Goal: Task Accomplishment & Management: Manage account settings

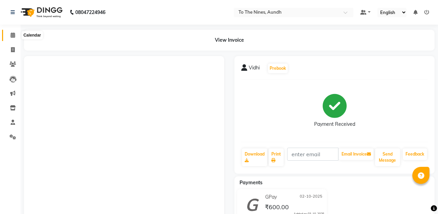
click at [14, 35] on icon at bounding box center [13, 35] width 4 height 5
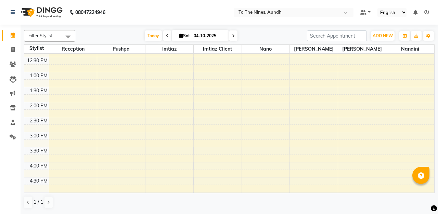
scroll to position [193, 0]
click at [126, 96] on div "6:00 AM 6:30 AM 7:00 AM 7:30 AM 8:00 AM 8:30 AM 9:00 AM 9:30 AM 10:00 AM 10:30 …" at bounding box center [229, 87] width 410 height 452
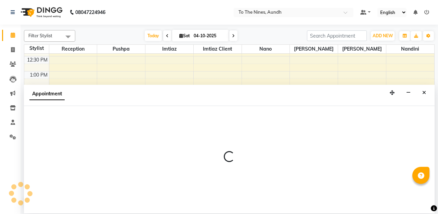
select select "19965"
select select "825"
select select "tentative"
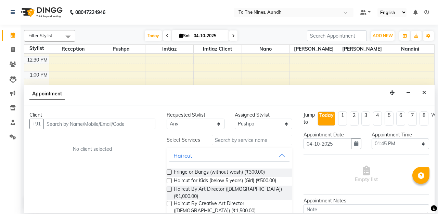
click at [106, 125] on input "text" at bounding box center [100, 124] width 112 height 11
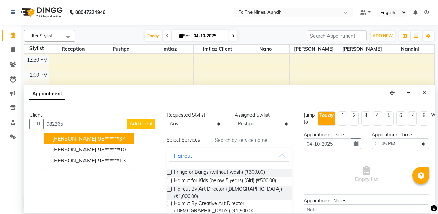
click at [113, 138] on ngb-highlight "98******34" at bounding box center [112, 138] width 28 height 7
type input "98******34"
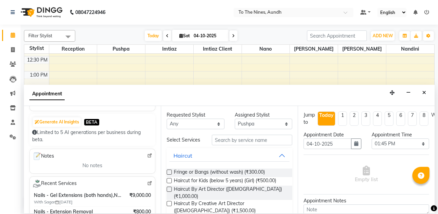
scroll to position [62, 0]
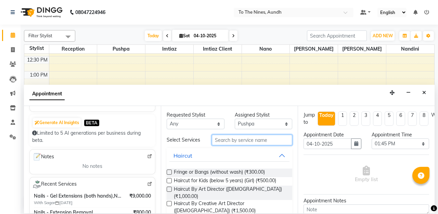
click at [228, 139] on input "text" at bounding box center [252, 140] width 80 height 11
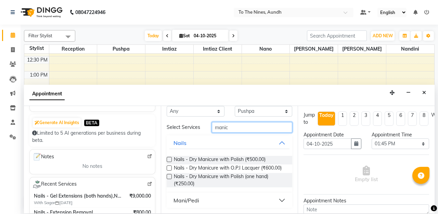
scroll to position [13, 0]
type input "manic"
click at [199, 199] on div "Mani/Pedi" at bounding box center [187, 201] width 26 height 8
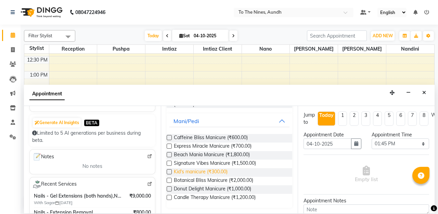
scroll to position [92, 0]
click at [170, 145] on label at bounding box center [169, 146] width 5 height 5
click at [170, 145] on input "checkbox" at bounding box center [169, 147] width 4 height 4
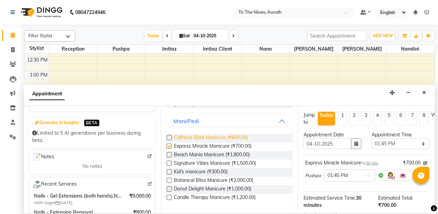
checkbox input "false"
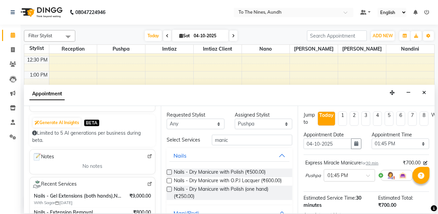
scroll to position [0, 0]
click at [286, 124] on select "Select [PERSON_NAME] client Nandini Nano [PERSON_NAME] Reception [PERSON_NAME]" at bounding box center [264, 124] width 58 height 11
select select "92095"
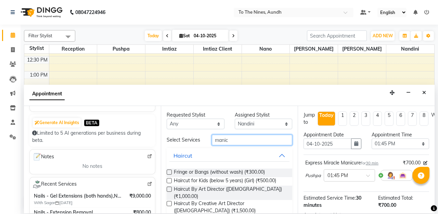
click at [264, 138] on input "manic" at bounding box center [252, 140] width 80 height 11
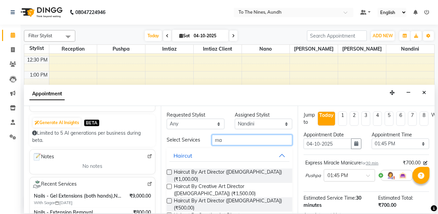
type input "m"
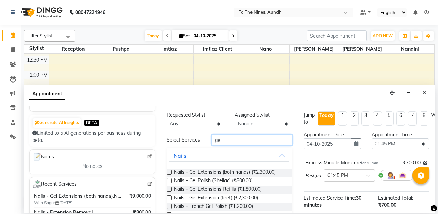
type input "gel"
click at [169, 181] on label at bounding box center [169, 180] width 5 height 5
click at [169, 181] on input "checkbox" at bounding box center [169, 181] width 4 height 4
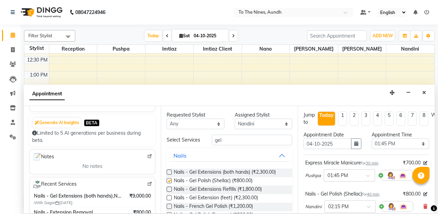
checkbox input "false"
click at [423, 144] on select "Select 07:00 AM 07:15 AM 07:30 AM 07:45 AM 08:00 AM 08:15 AM 08:30 AM 08:45 AM …" at bounding box center [401, 144] width 58 height 11
select select "810"
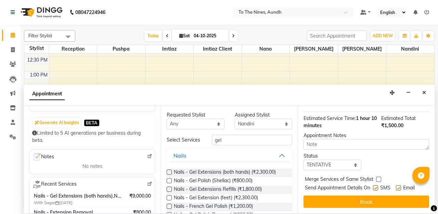
scroll to position [111, 0]
click at [358, 165] on select "Select TENTATIVE CONFIRM CHECK-IN UPCOMING" at bounding box center [333, 165] width 58 height 11
select select "confirm booking"
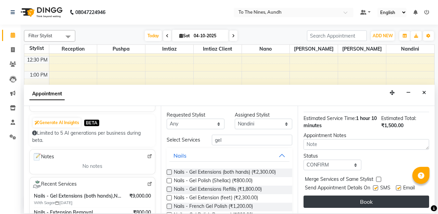
click at [372, 199] on button "Book" at bounding box center [367, 202] width 126 height 12
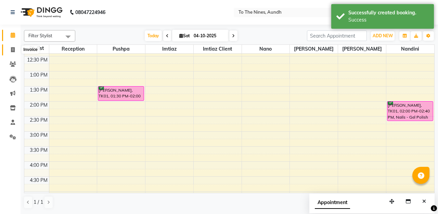
click at [11, 48] on icon at bounding box center [13, 49] width 4 height 5
select select "service"
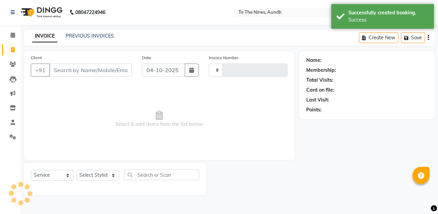
type input "0324"
select select "614"
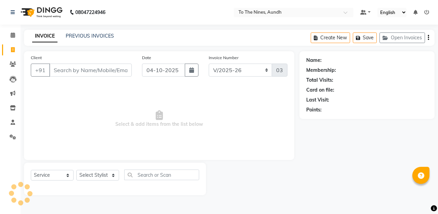
click at [102, 71] on input "Client" at bounding box center [90, 70] width 83 height 13
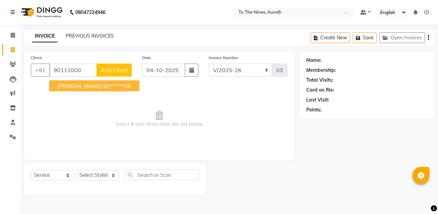
click at [107, 87] on ngb-highlight "90******38" at bounding box center [117, 86] width 28 height 7
type input "90******38"
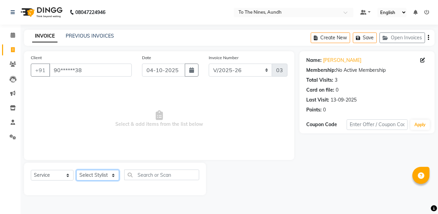
select select "59105"
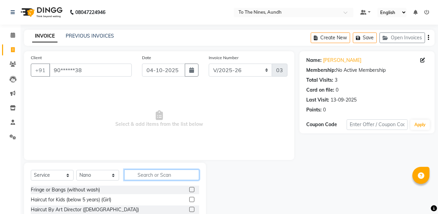
click at [146, 176] on input "text" at bounding box center [161, 175] width 75 height 11
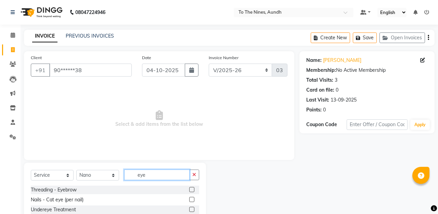
type input "eye"
click at [193, 190] on label at bounding box center [191, 189] width 5 height 5
click at [193, 190] on input "checkbox" at bounding box center [191, 190] width 4 height 4
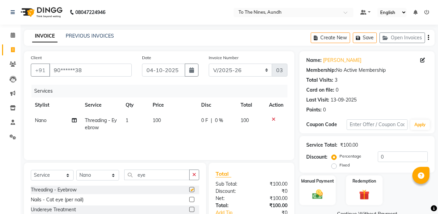
checkbox input "false"
click at [178, 176] on input "eye" at bounding box center [156, 175] width 65 height 11
type input "e"
type input "ital"
click at [193, 201] on label at bounding box center [191, 199] width 5 height 5
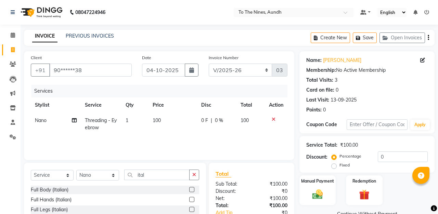
click at [193, 201] on input "checkbox" at bounding box center [191, 200] width 4 height 4
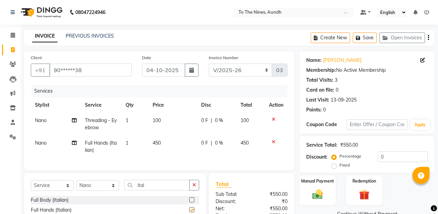
checkbox input "false"
click at [193, 199] on label at bounding box center [191, 198] width 5 height 5
click at [193, 199] on input "checkbox" at bounding box center [191, 199] width 4 height 4
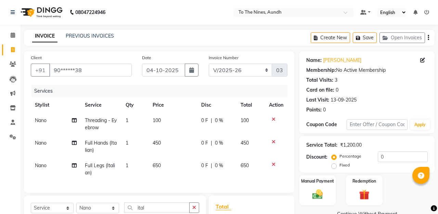
checkbox input "false"
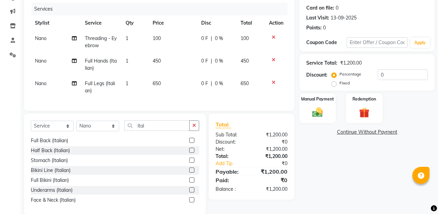
scroll to position [51, 0]
click at [192, 188] on label at bounding box center [191, 189] width 5 height 5
click at [192, 188] on input "checkbox" at bounding box center [191, 189] width 4 height 4
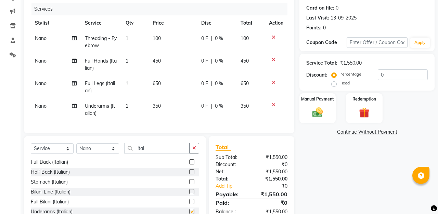
checkbox input "false"
click at [274, 82] on icon at bounding box center [274, 82] width 4 height 5
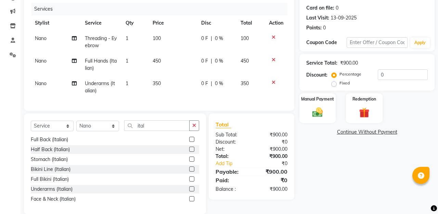
click at [42, 63] on span "Nano" at bounding box center [41, 61] width 12 height 6
select select "59105"
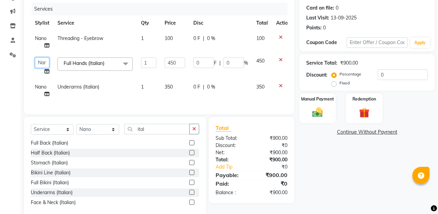
click at [42, 63] on select "[PERSON_NAME] client Nandini Nano [PERSON_NAME] Reception [PERSON_NAME]" at bounding box center [42, 63] width 14 height 11
select select "19965"
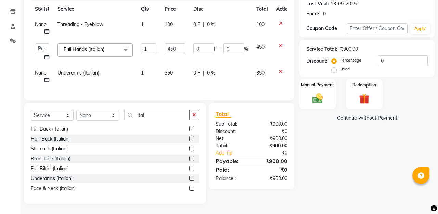
scroll to position [96, 0]
click at [169, 118] on input "ital" at bounding box center [156, 115] width 65 height 11
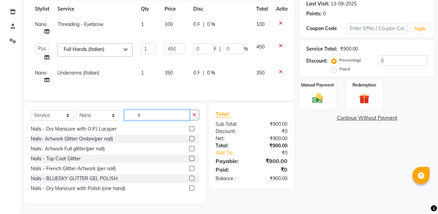
type input "i"
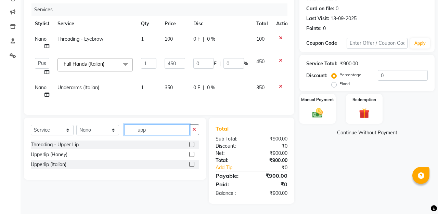
scroll to position [82, 0]
type input "upp"
click at [192, 145] on label at bounding box center [191, 144] width 5 height 5
click at [192, 145] on input "checkbox" at bounding box center [191, 145] width 4 height 4
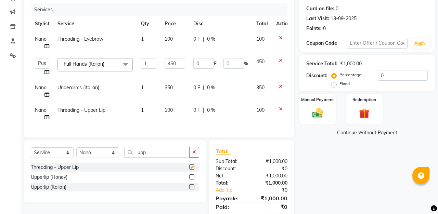
checkbox input "false"
click at [168, 151] on input "upp" at bounding box center [156, 152] width 65 height 11
type input "u"
type input "fore"
click at [191, 168] on label at bounding box center [191, 167] width 5 height 5
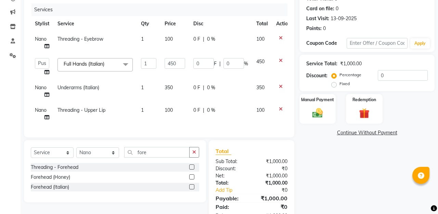
click at [191, 168] on input "checkbox" at bounding box center [191, 167] width 4 height 4
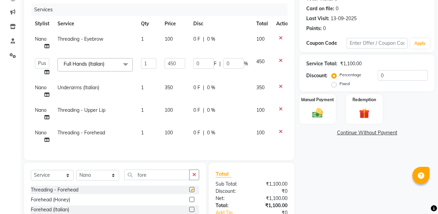
checkbox input "false"
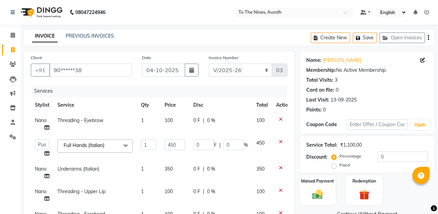
scroll to position [37, 0]
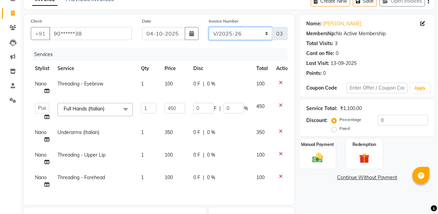
click at [265, 36] on select "INVQR/2025-26 INVCASH/2025-26 V/2025 V/2025-26" at bounding box center [241, 33] width 64 height 13
select select "6076"
type input "0271"
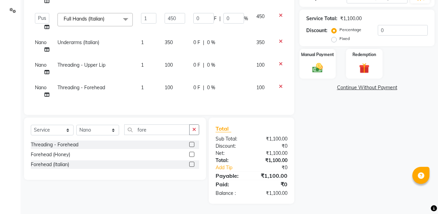
scroll to position [127, 0]
click at [318, 72] on img at bounding box center [318, 68] width 18 height 13
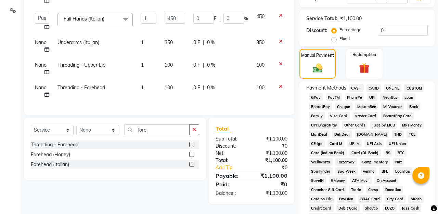
click at [316, 96] on span "GPay" at bounding box center [316, 98] width 14 height 8
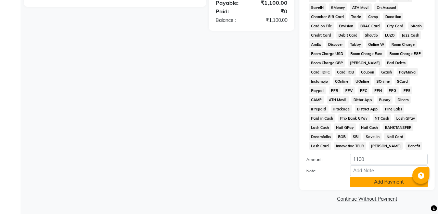
click at [376, 178] on button "Add Payment" at bounding box center [389, 182] width 78 height 11
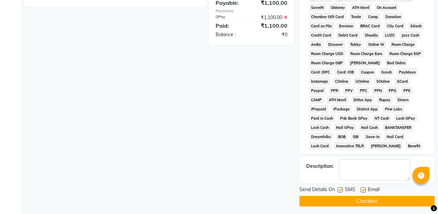
click at [384, 201] on button "Checkout" at bounding box center [367, 201] width 135 height 11
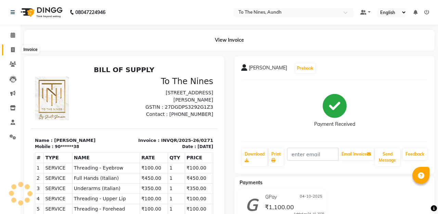
click at [10, 50] on span at bounding box center [13, 50] width 12 height 8
select select "614"
select select "service"
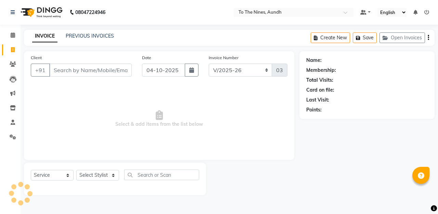
click at [74, 66] on input "Client" at bounding box center [90, 70] width 83 height 13
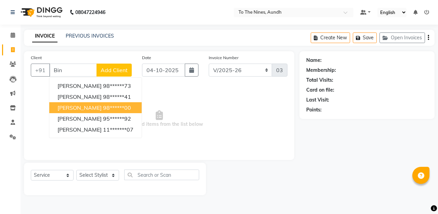
click at [103, 106] on ngb-highlight "98******00" at bounding box center [117, 107] width 28 height 7
type input "98******00"
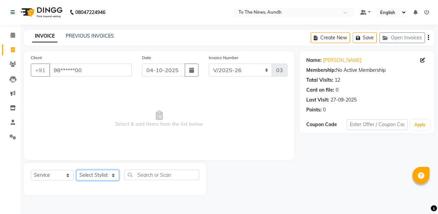
select select "55208"
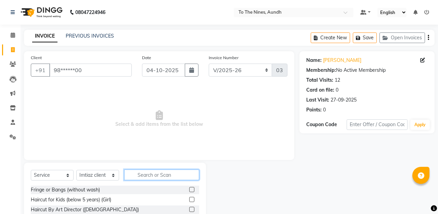
click at [153, 172] on input "text" at bounding box center [161, 175] width 75 height 11
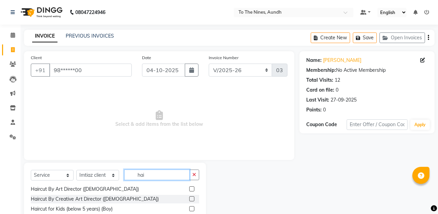
scroll to position [18, 0]
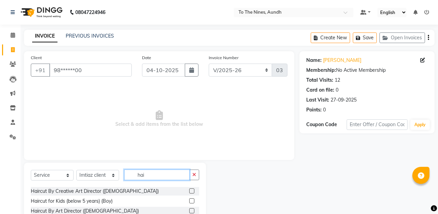
type input "hai"
click at [191, 210] on label at bounding box center [191, 211] width 5 height 5
click at [191, 210] on input "checkbox" at bounding box center [191, 211] width 4 height 4
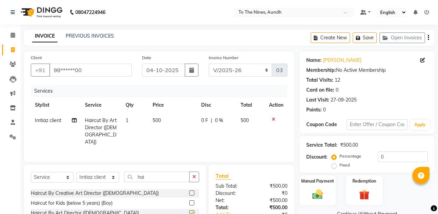
checkbox input "false"
click at [205, 120] on span "0 F" at bounding box center [204, 120] width 7 height 7
select select "55208"
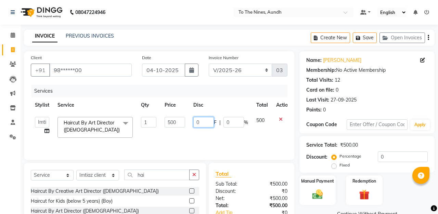
click at [205, 120] on input "0" at bounding box center [204, 122] width 21 height 11
type input "100"
click at [212, 83] on div "Client +91 98******00 Date [DATE] Invoice Number INVQR/2025-26 INVCASH/2025-26 …" at bounding box center [159, 105] width 271 height 109
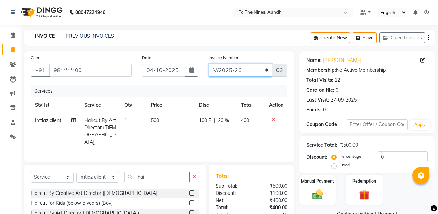
select select "6076"
type input "0272"
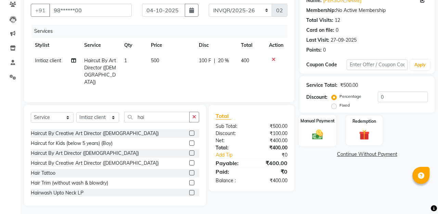
click at [322, 125] on div "Manual Payment" at bounding box center [318, 131] width 38 height 32
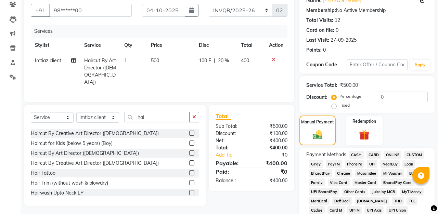
click at [315, 164] on span "GPay" at bounding box center [316, 164] width 14 height 8
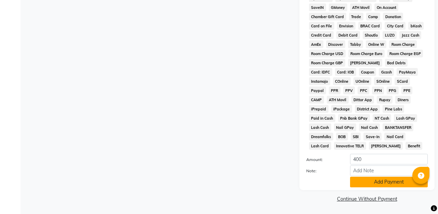
click at [370, 181] on button "Add Payment" at bounding box center [389, 182] width 78 height 11
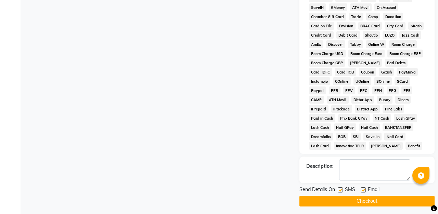
click at [372, 199] on button "Checkout" at bounding box center [367, 201] width 135 height 11
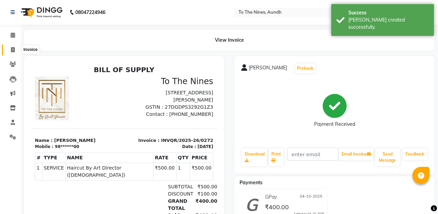
click at [15, 51] on icon at bounding box center [13, 49] width 4 height 5
select select "614"
select select "service"
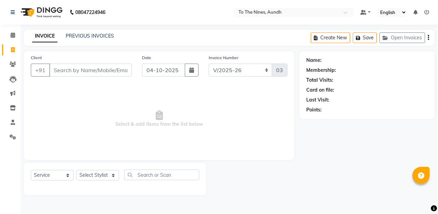
click at [68, 69] on input "Client" at bounding box center [90, 70] width 83 height 13
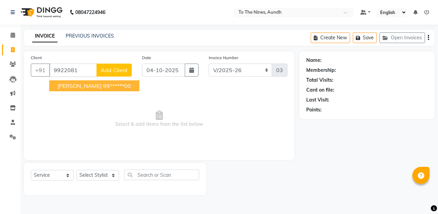
click at [73, 86] on span "[PERSON_NAME]" at bounding box center [80, 86] width 44 height 7
type input "99******00"
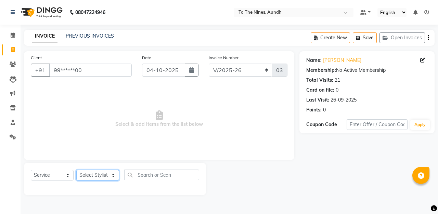
click at [113, 175] on select "Select Stylist [PERSON_NAME] client Nandini Nano [PERSON_NAME] Reception [PERSO…" at bounding box center [97, 175] width 43 height 11
select select "55208"
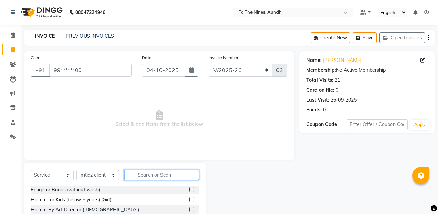
click at [150, 173] on input "text" at bounding box center [161, 175] width 75 height 11
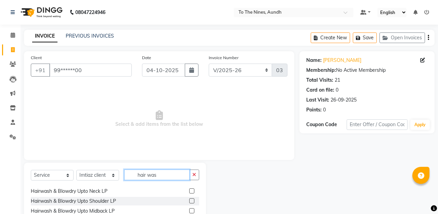
scroll to position [134, 0]
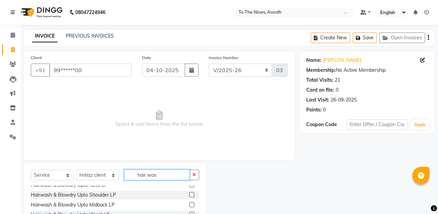
type input "hair was"
click at [193, 205] on label at bounding box center [191, 204] width 5 height 5
click at [193, 205] on input "checkbox" at bounding box center [191, 205] width 4 height 4
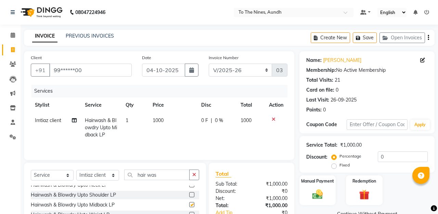
checkbox input "false"
click at [195, 71] on button "button" at bounding box center [192, 70] width 14 height 13
select select "10"
select select "2025"
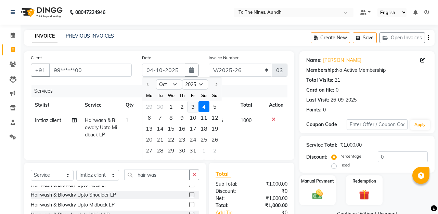
click at [193, 106] on div "3" at bounding box center [193, 106] width 11 height 11
type input "03-10-2025"
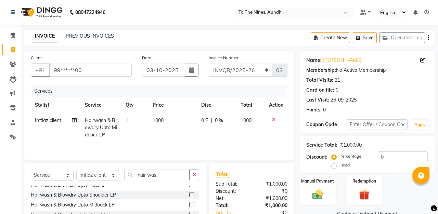
click at [205, 121] on span "0 F" at bounding box center [204, 120] width 7 height 7
select select "55208"
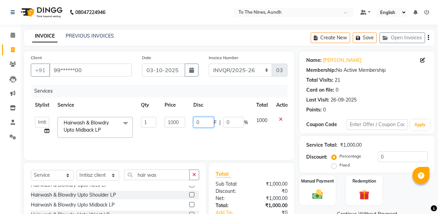
click at [205, 121] on input "0" at bounding box center [204, 122] width 21 height 11
type input "600"
click at [211, 102] on th "Disc" at bounding box center [220, 105] width 63 height 15
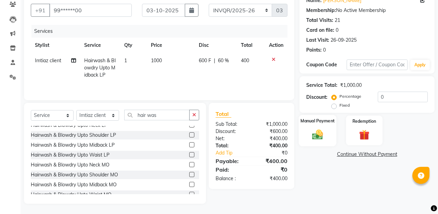
scroll to position [60, 0]
click at [324, 126] on div "Manual Payment" at bounding box center [318, 131] width 38 height 32
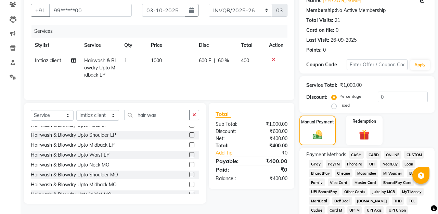
click at [317, 166] on span "GPay" at bounding box center [316, 164] width 14 height 8
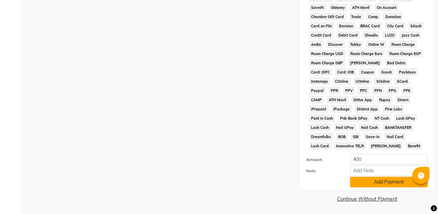
click at [381, 177] on button "Add Payment" at bounding box center [389, 182] width 78 height 11
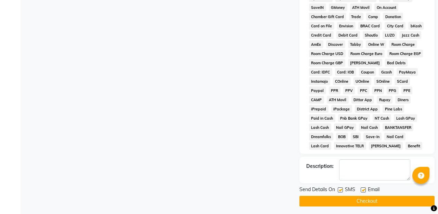
click at [378, 198] on button "Checkout" at bounding box center [367, 201] width 135 height 11
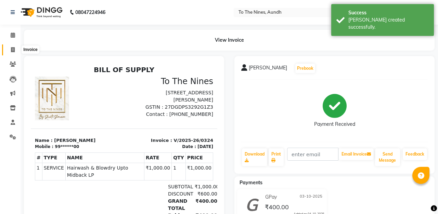
click at [12, 47] on span at bounding box center [13, 50] width 12 height 8
select select "614"
select select "service"
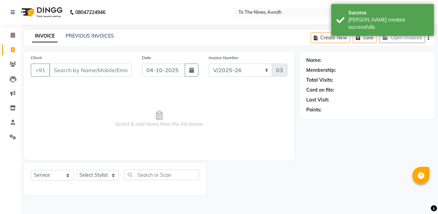
click at [81, 69] on input "Client" at bounding box center [90, 70] width 83 height 13
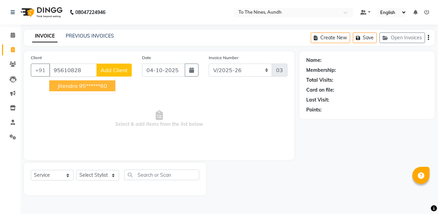
click at [90, 84] on ngb-highlight "95******60" at bounding box center [93, 86] width 28 height 7
type input "95******60"
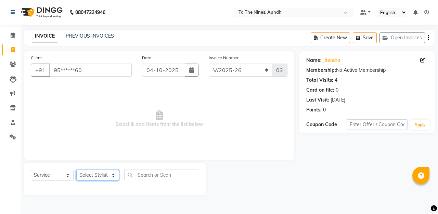
select select "55208"
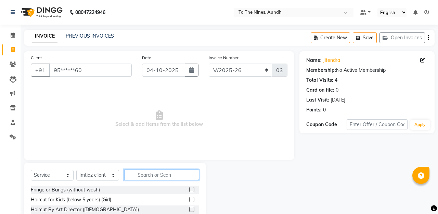
click at [148, 177] on input "text" at bounding box center [161, 175] width 75 height 11
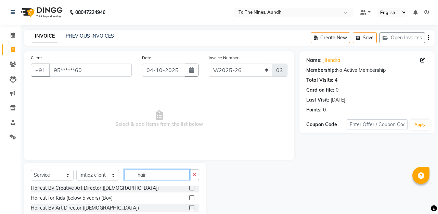
scroll to position [21, 0]
type input "hair"
click at [191, 208] on label at bounding box center [191, 208] width 5 height 5
click at [191, 208] on input "checkbox" at bounding box center [191, 209] width 4 height 4
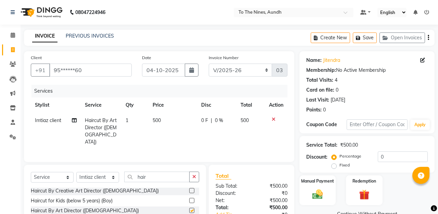
checkbox input "false"
click at [206, 120] on span "0 F" at bounding box center [204, 120] width 7 height 7
select select "55208"
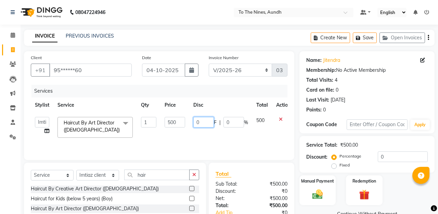
click at [206, 120] on input "0" at bounding box center [204, 122] width 21 height 11
type input "150"
click at [217, 89] on div "Services" at bounding box center [162, 91] width 261 height 13
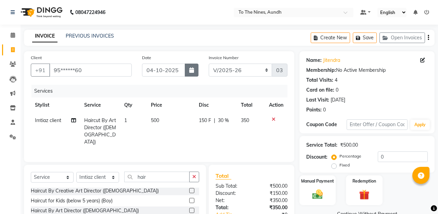
click at [194, 68] on icon "button" at bounding box center [191, 69] width 5 height 5
select select "10"
select select "2025"
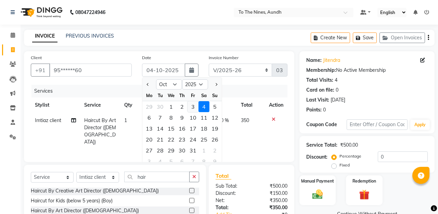
click at [195, 104] on div "3" at bounding box center [193, 106] width 11 height 11
type input "03-10-2025"
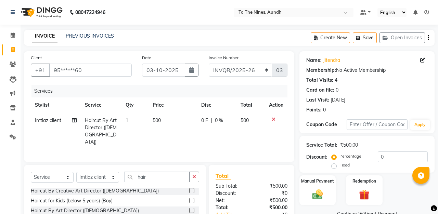
click at [207, 120] on span "0 F" at bounding box center [204, 120] width 7 height 7
select select "55208"
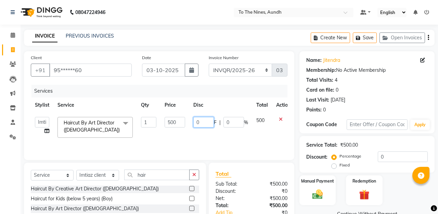
click at [207, 120] on input "0" at bounding box center [204, 122] width 21 height 11
type input "150"
click at [214, 93] on div "Services" at bounding box center [162, 91] width 261 height 13
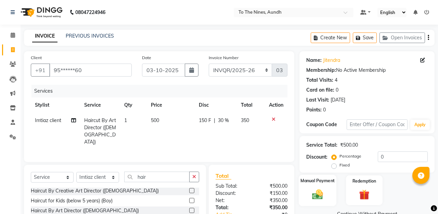
scroll to position [60, 0]
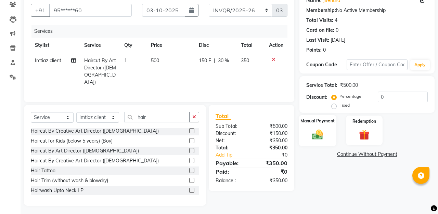
click at [329, 134] on div "Manual Payment" at bounding box center [318, 131] width 38 height 32
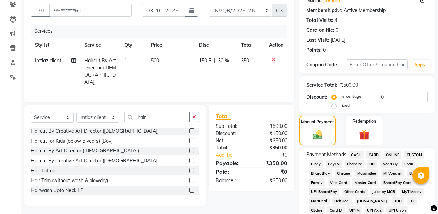
click at [317, 163] on span "GPay" at bounding box center [316, 164] width 14 height 8
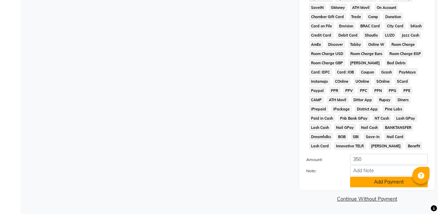
click at [379, 180] on button "Add Payment" at bounding box center [389, 182] width 78 height 11
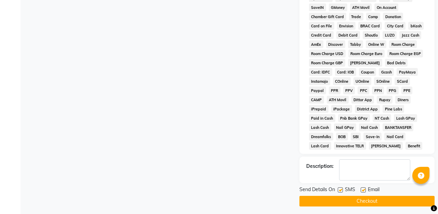
click at [378, 198] on button "Checkout" at bounding box center [367, 201] width 135 height 11
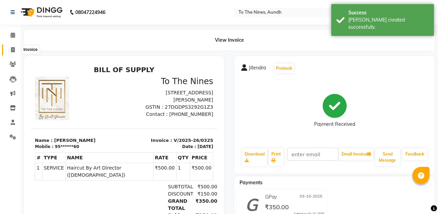
click at [14, 47] on icon at bounding box center [13, 49] width 4 height 5
select select "service"
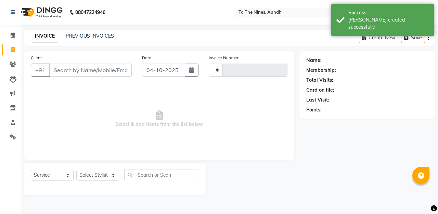
type input "0326"
select select "614"
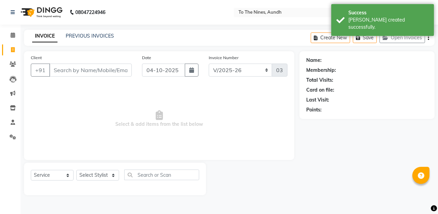
click at [85, 27] on div "08047224946 Select Location × To The Nines, Aundh Default Panel My Panel Englis…" at bounding box center [219, 107] width 438 height 214
click at [87, 36] on link "PREVIOUS INVOICES" at bounding box center [90, 36] width 48 height 6
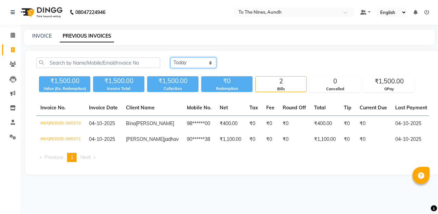
select select "range"
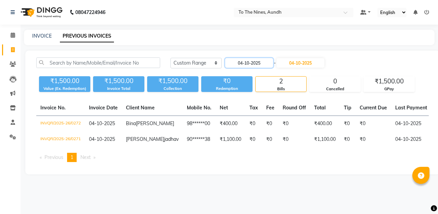
click at [259, 63] on input "04-10-2025" at bounding box center [249, 63] width 48 height 10
select select "10"
select select "2025"
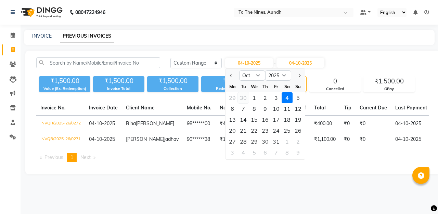
click at [247, 98] on div "30" at bounding box center [243, 97] width 11 height 11
type input "30-09-2025"
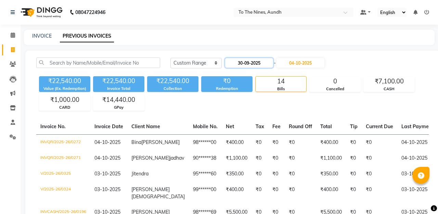
click at [271, 59] on input "30-09-2025" at bounding box center [249, 63] width 48 height 10
select select "9"
select select "2025"
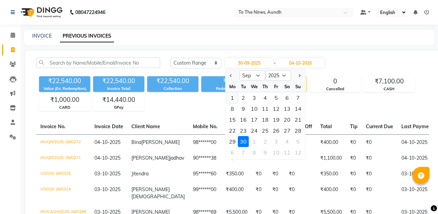
click at [235, 97] on div "1" at bounding box center [232, 97] width 11 height 11
type input "01-09-2025"
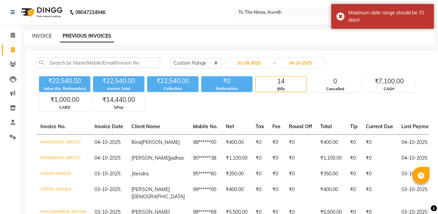
click at [45, 36] on link "INVOICE" at bounding box center [42, 36] width 20 height 6
select select "service"
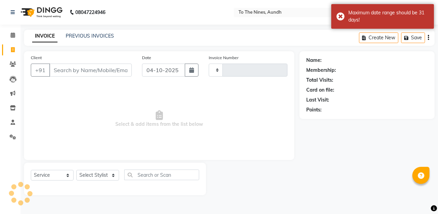
type input "0326"
select select "614"
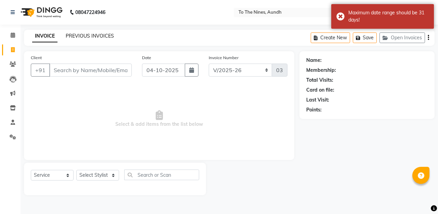
click at [100, 36] on link "PREVIOUS INVOICES" at bounding box center [90, 36] width 48 height 6
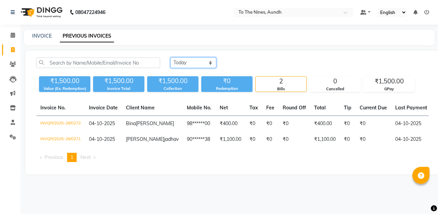
select select "range"
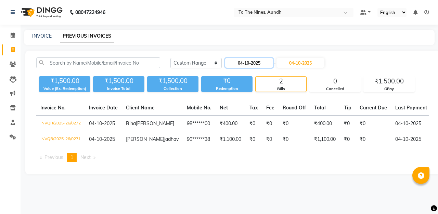
click at [238, 62] on input "04-10-2025" at bounding box center [249, 63] width 48 height 10
select select "10"
select select "2025"
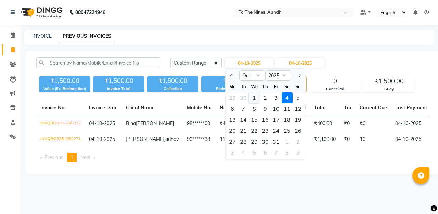
click at [255, 94] on div "1" at bounding box center [254, 97] width 11 height 11
type input "01-10-2025"
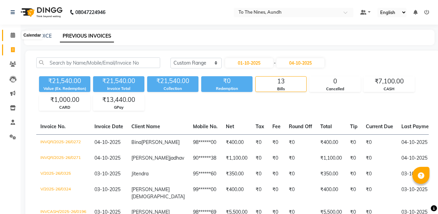
click at [15, 36] on icon at bounding box center [13, 35] width 4 height 5
